Goal: Task Accomplishment & Management: Use online tool/utility

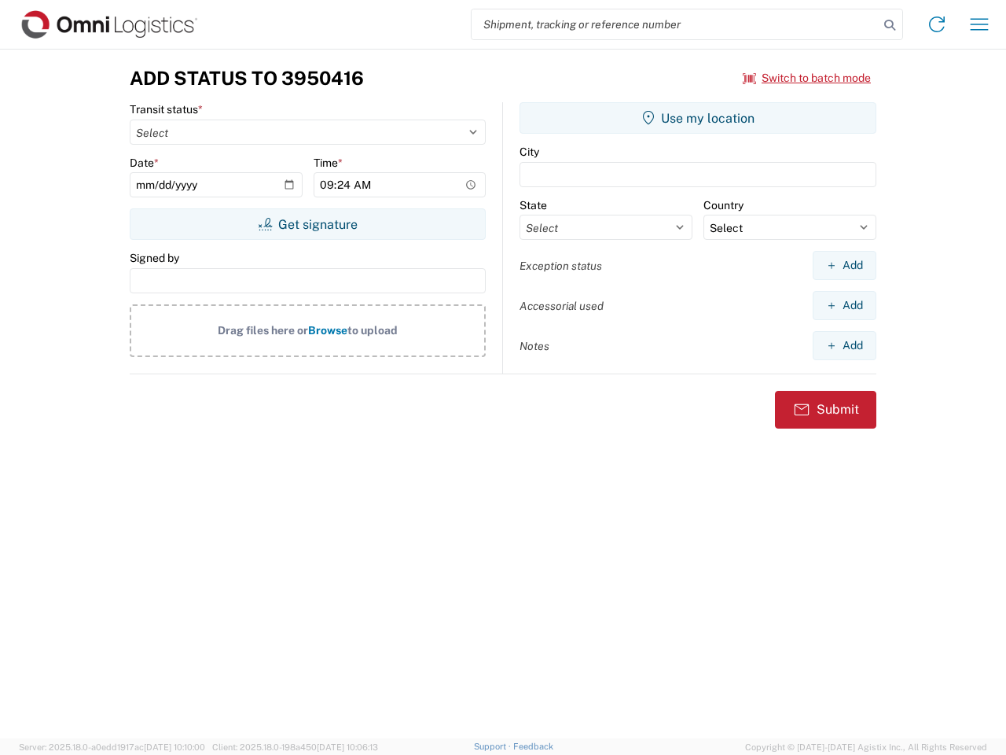
click at [675, 24] on input "search" at bounding box center [675, 24] width 407 height 30
click at [890, 25] on icon at bounding box center [890, 25] width 22 height 22
click at [937, 24] on icon at bounding box center [937, 24] width 25 height 25
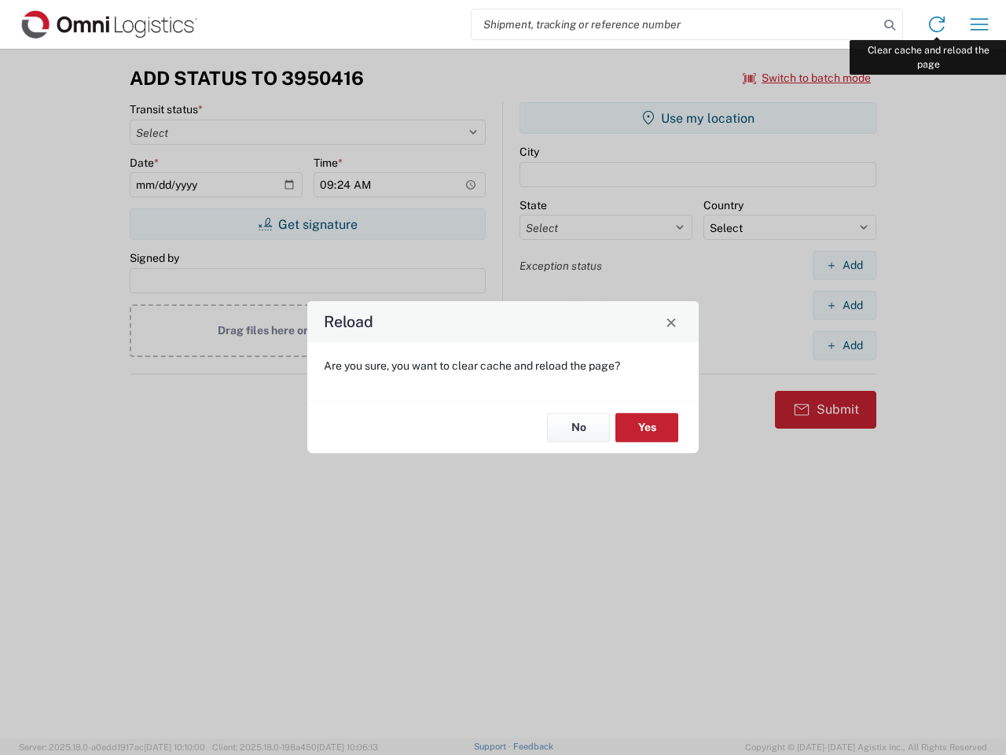
click at [980, 24] on div "Reload Are you sure, you want to clear cache and reload the page? No Yes" at bounding box center [503, 377] width 1006 height 755
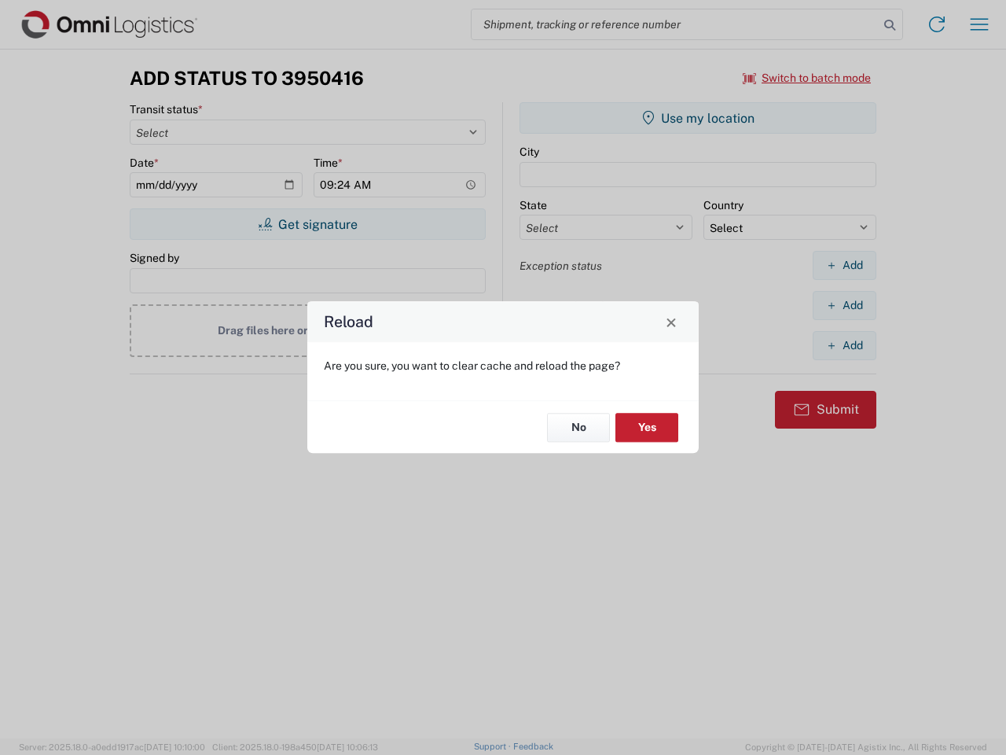
click at [807, 78] on div "Reload Are you sure, you want to clear cache and reload the page? No Yes" at bounding box center [503, 377] width 1006 height 755
click at [307, 224] on div "Reload Are you sure, you want to clear cache and reload the page? No Yes" at bounding box center [503, 377] width 1006 height 755
click at [698, 118] on div "Reload Are you sure, you want to clear cache and reload the page? No Yes" at bounding box center [503, 377] width 1006 height 755
click at [844, 265] on div "Reload Are you sure, you want to clear cache and reload the page? No Yes" at bounding box center [503, 377] width 1006 height 755
click at [844, 305] on div "Reload Are you sure, you want to clear cache and reload the page? No Yes" at bounding box center [503, 377] width 1006 height 755
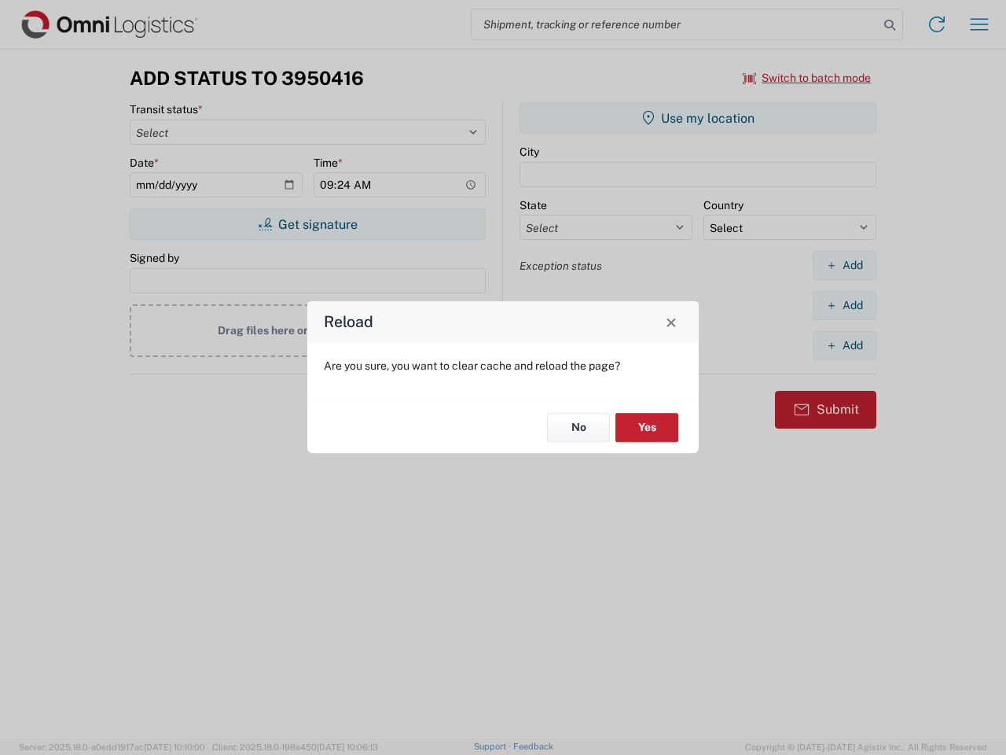
click at [844, 345] on div "Reload Are you sure, you want to clear cache and reload the page? No Yes" at bounding box center [503, 377] width 1006 height 755
